Goal: Task Accomplishment & Management: Manage account settings

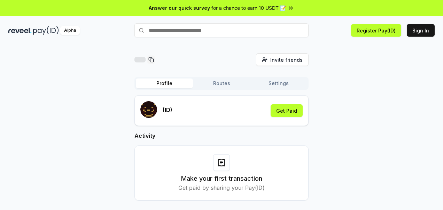
scroll to position [20, 0]
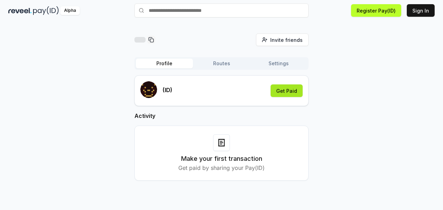
click at [287, 89] on button "Get Paid" at bounding box center [287, 90] width 32 height 13
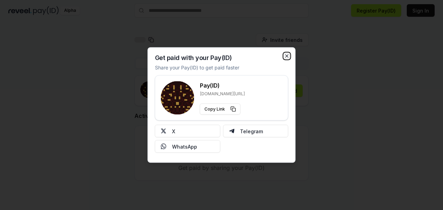
click at [286, 56] on icon "button" at bounding box center [287, 56] width 6 height 6
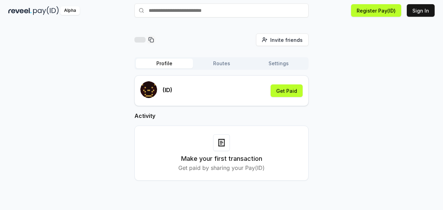
scroll to position [0, 0]
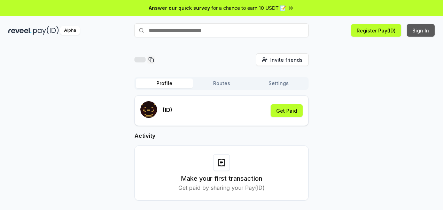
click at [417, 31] on button "Sign In" at bounding box center [421, 30] width 28 height 13
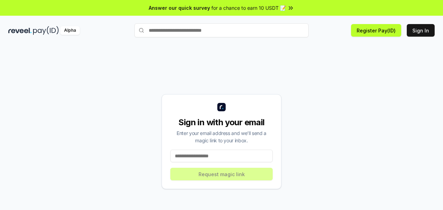
click at [248, 158] on input at bounding box center [221, 155] width 102 height 13
type input "**********"
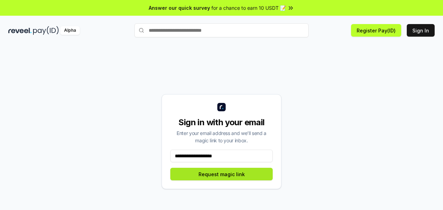
click at [241, 175] on button "Request magic link" at bounding box center [221, 174] width 102 height 13
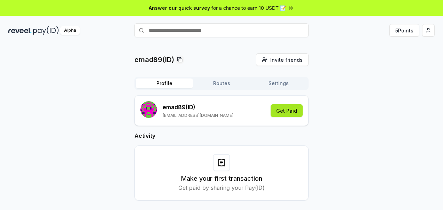
click at [289, 108] on button "Get Paid" at bounding box center [287, 110] width 32 height 13
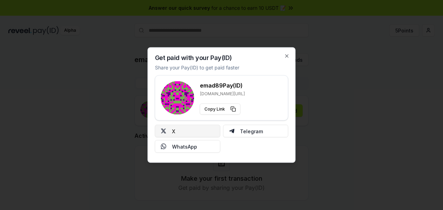
click at [208, 130] on button "X" at bounding box center [187, 131] width 65 height 13
click at [289, 54] on icon "button" at bounding box center [287, 56] width 6 height 6
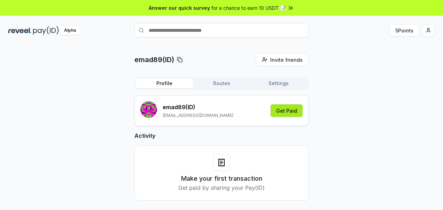
click at [281, 110] on button "Get Paid" at bounding box center [287, 110] width 32 height 13
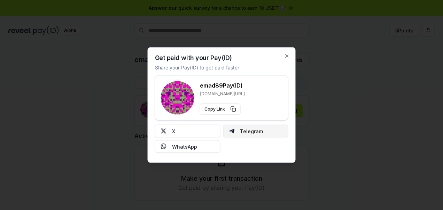
click at [260, 134] on button "Telegram" at bounding box center [255, 131] width 65 height 13
click at [192, 145] on button "WhatsApp" at bounding box center [187, 146] width 65 height 13
click at [286, 56] on icon "button" at bounding box center [287, 56] width 3 height 3
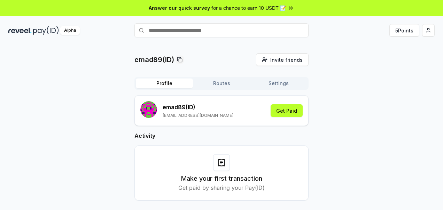
scroll to position [20, 0]
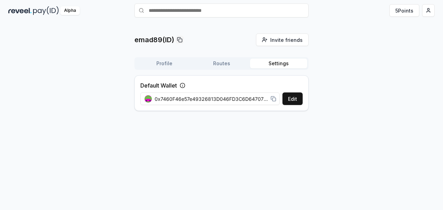
click at [288, 64] on button "Settings" at bounding box center [278, 64] width 57 height 10
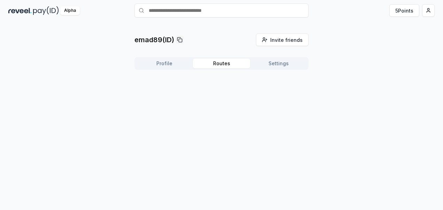
click at [237, 62] on button "Routes" at bounding box center [221, 64] width 57 height 10
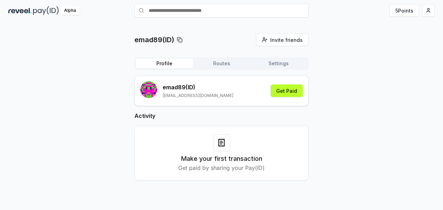
click at [178, 63] on button "Profile" at bounding box center [164, 64] width 57 height 10
